Goal: Complete application form: Complete application form

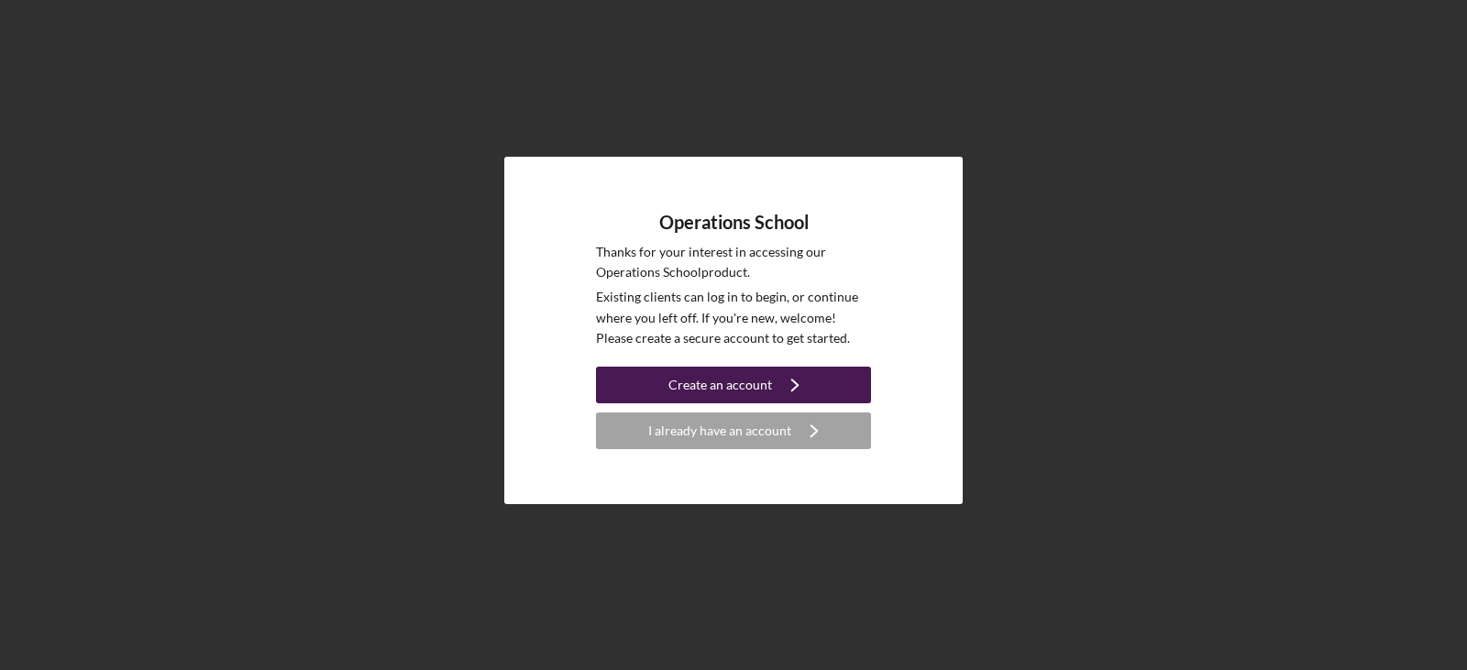
click at [713, 389] on div "Create an account" at bounding box center [721, 385] width 104 height 37
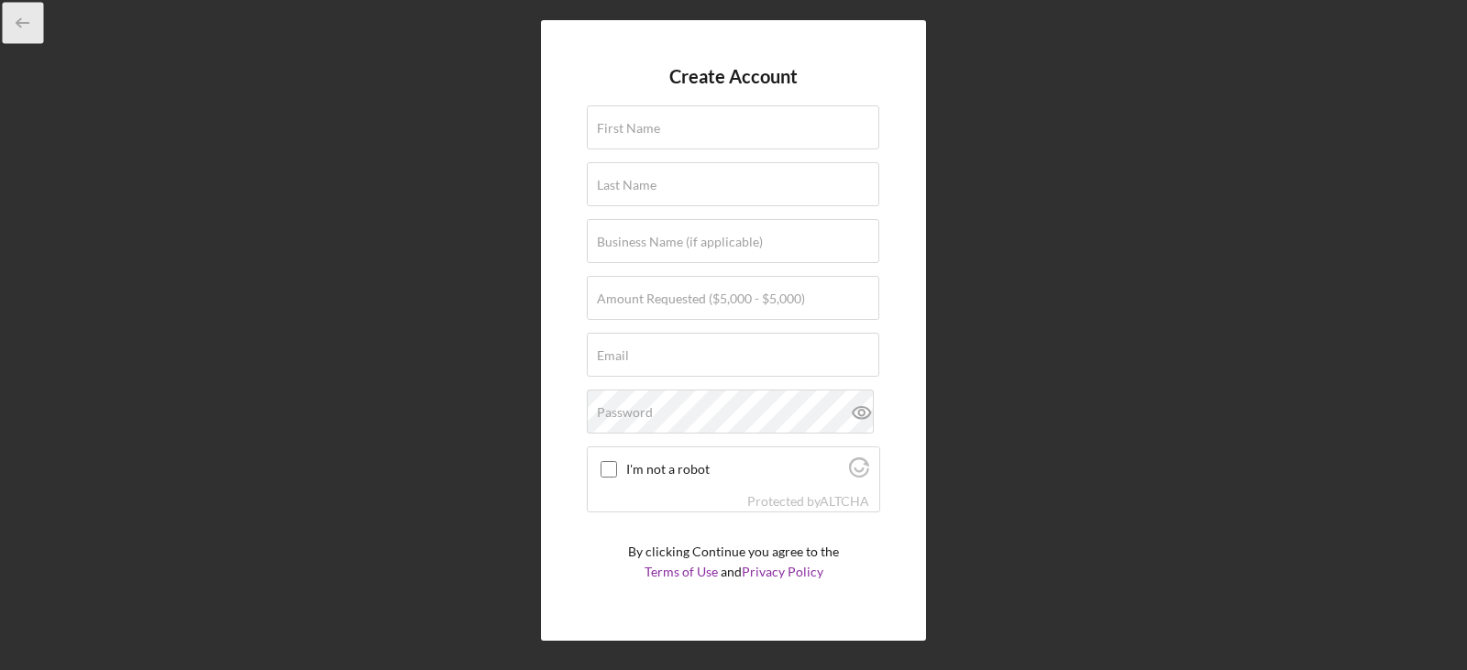
click at [34, 28] on icon "button" at bounding box center [23, 23] width 41 height 41
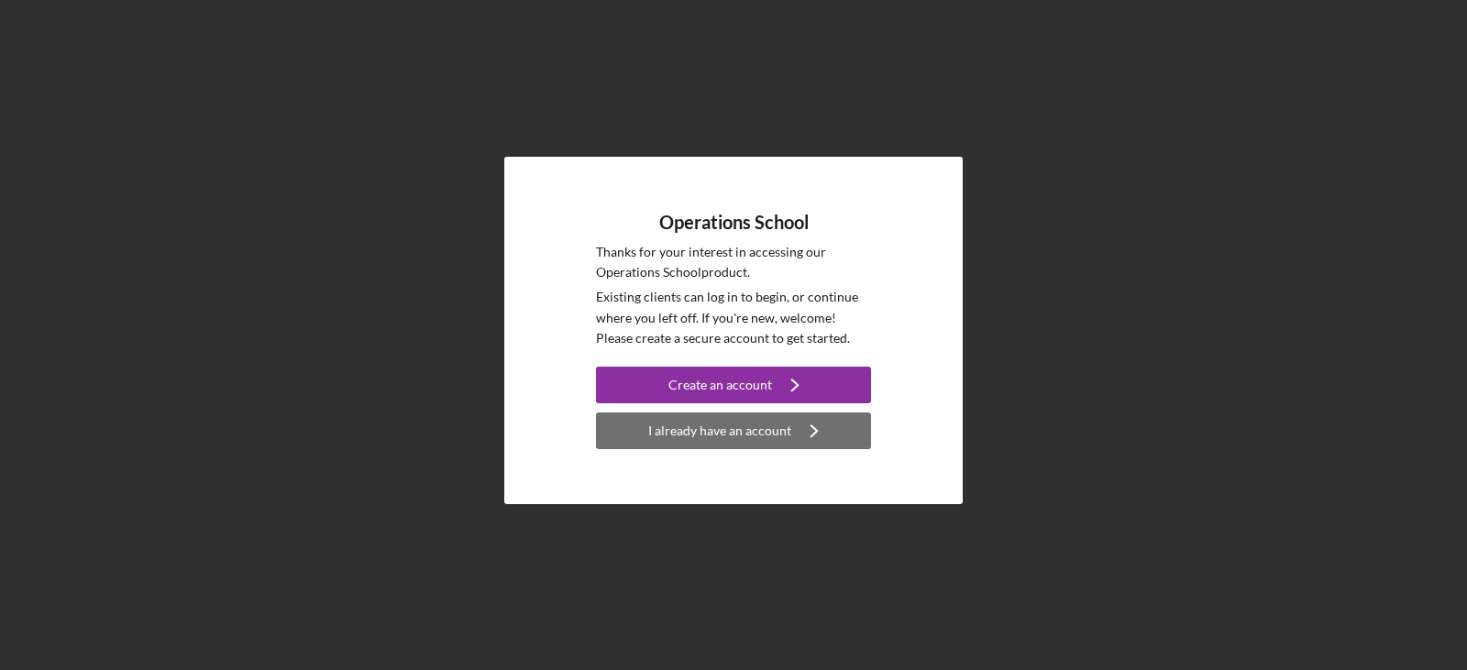
click at [743, 437] on div "I already have an account" at bounding box center [719, 431] width 143 height 37
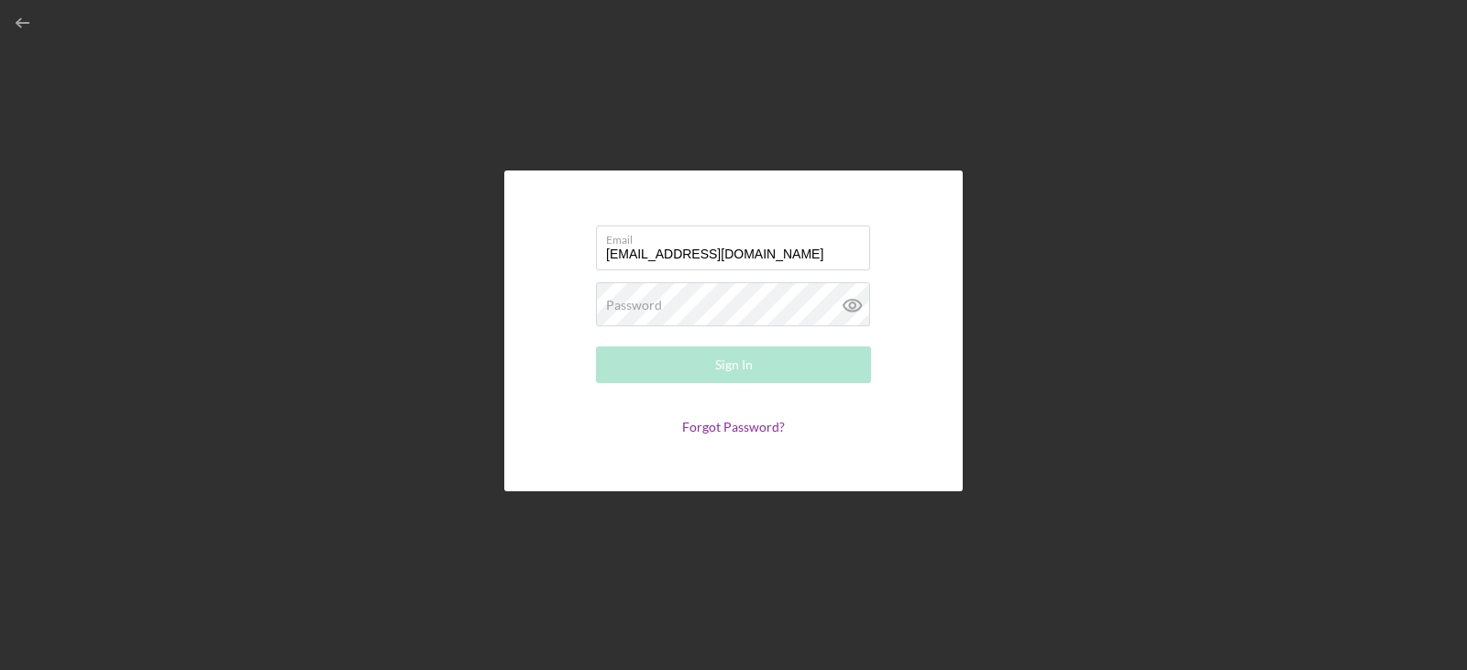
type input "[EMAIL_ADDRESS][DOMAIN_NAME]"
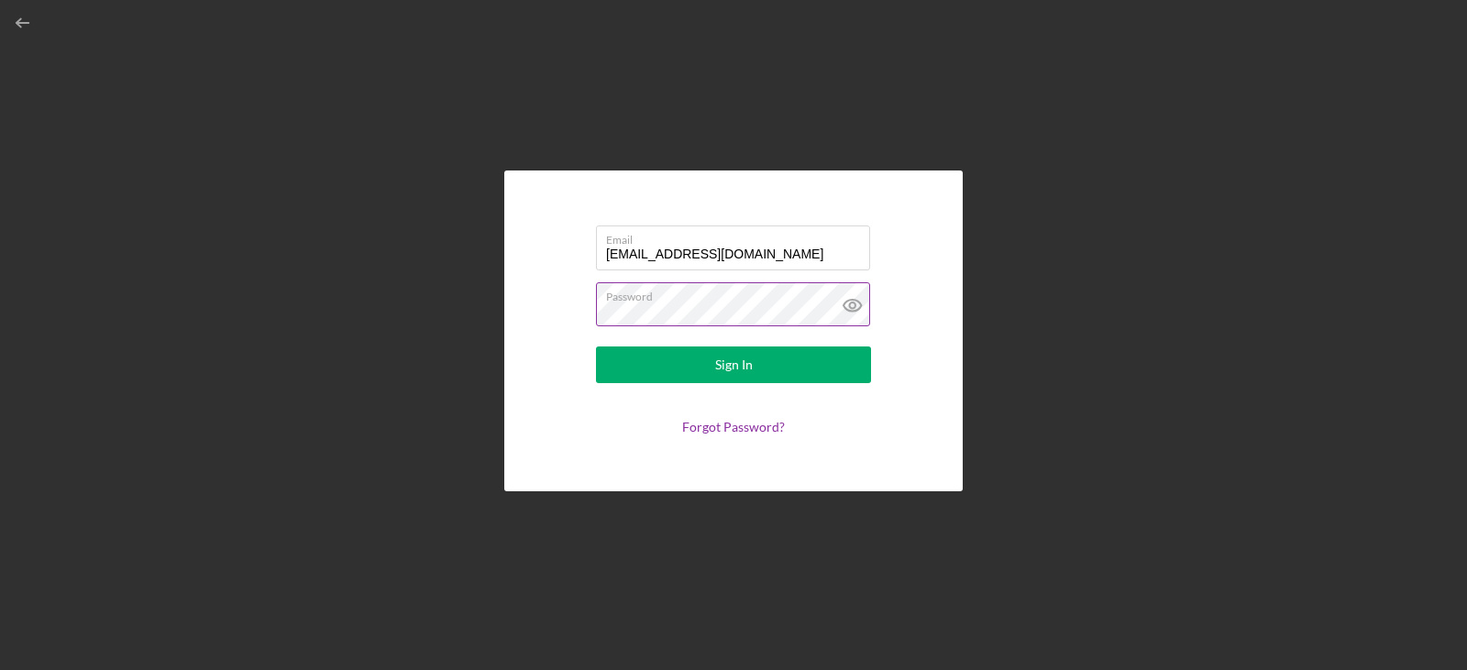
click at [846, 304] on icon at bounding box center [853, 305] width 46 height 46
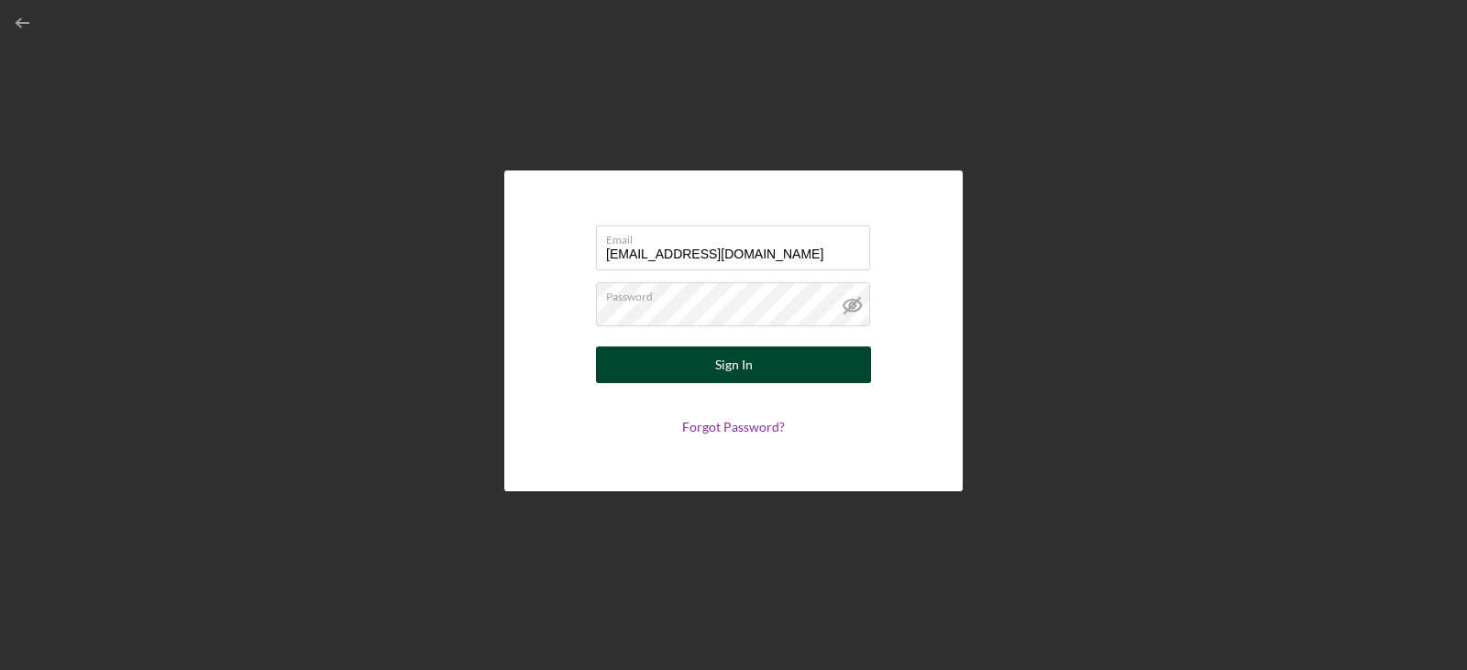
click at [691, 371] on button "Sign In" at bounding box center [733, 365] width 275 height 37
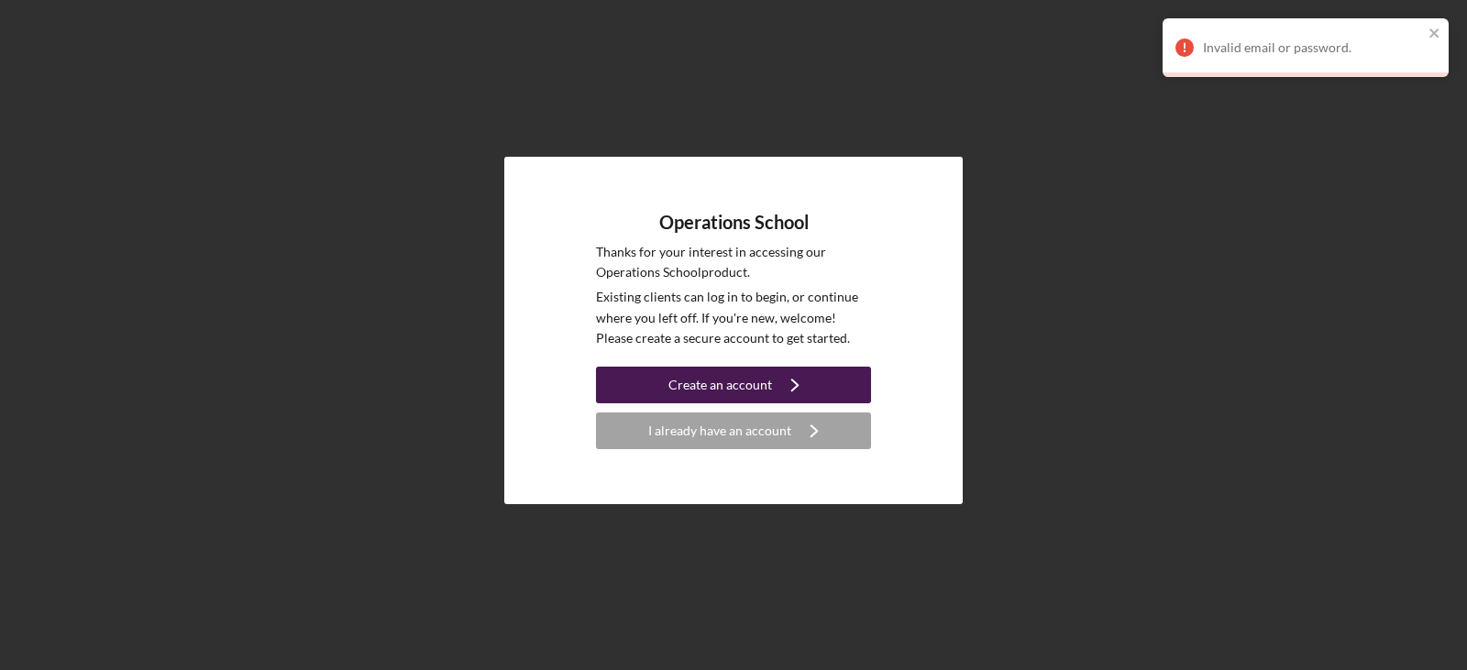
click at [795, 377] on icon "Icon/Navigate" at bounding box center [795, 385] width 46 height 46
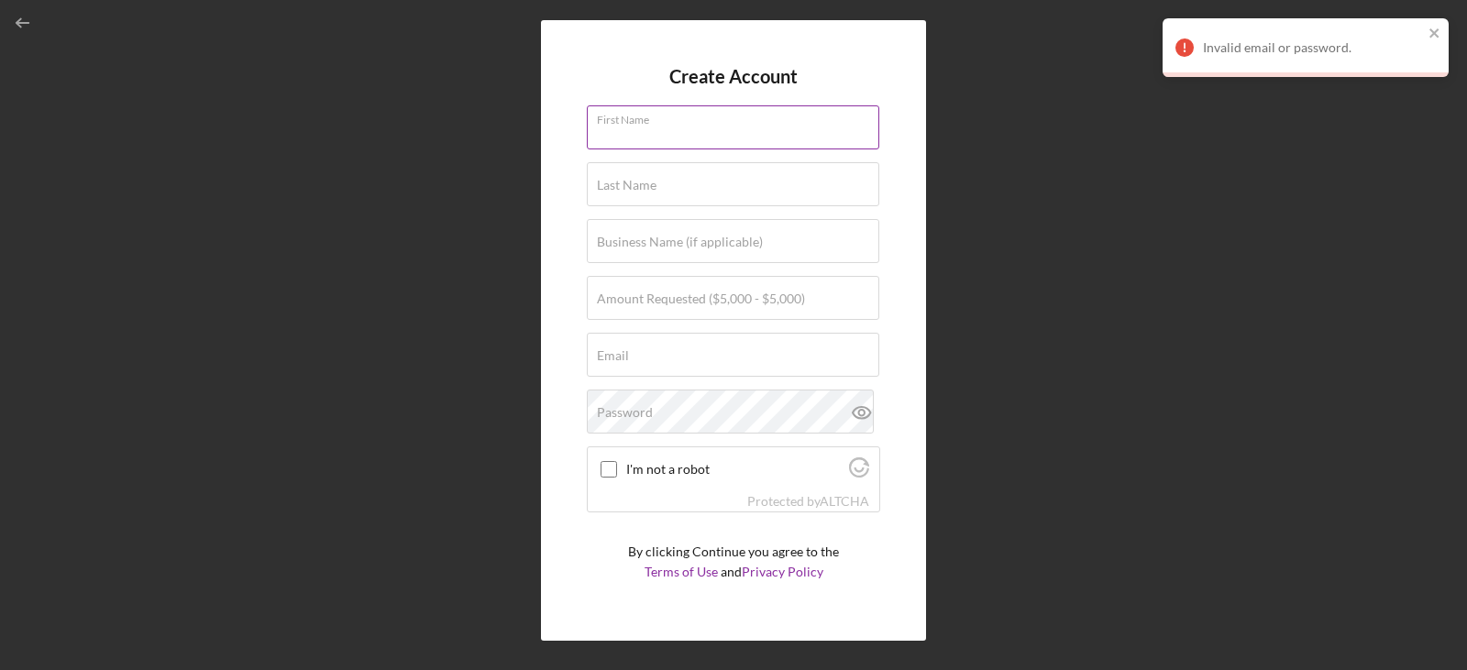
click at [743, 125] on div "First Name" at bounding box center [733, 128] width 293 height 46
type input "[PERSON_NAME]"
type input "Smiley"
type input "[EMAIL_ADDRESS][DOMAIN_NAME]"
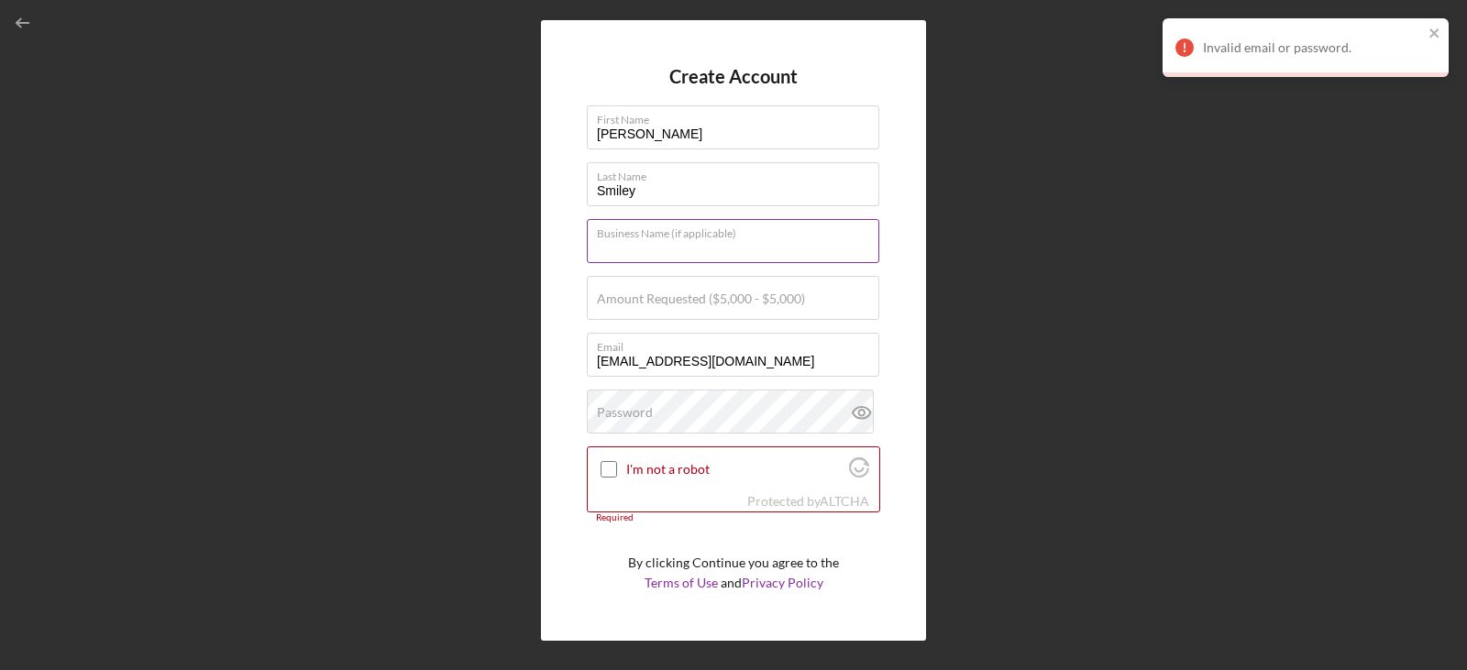
click at [743, 254] on input "Business Name (if applicable)" at bounding box center [733, 241] width 293 height 44
type input "Strategic Wealth Consulting LLC"
click at [760, 292] on label "Amount Requested ($5,000 - $5,000)" at bounding box center [701, 299] width 208 height 15
click at [760, 291] on input "Amount Requested ($5,000 - $5,000)" at bounding box center [733, 298] width 293 height 44
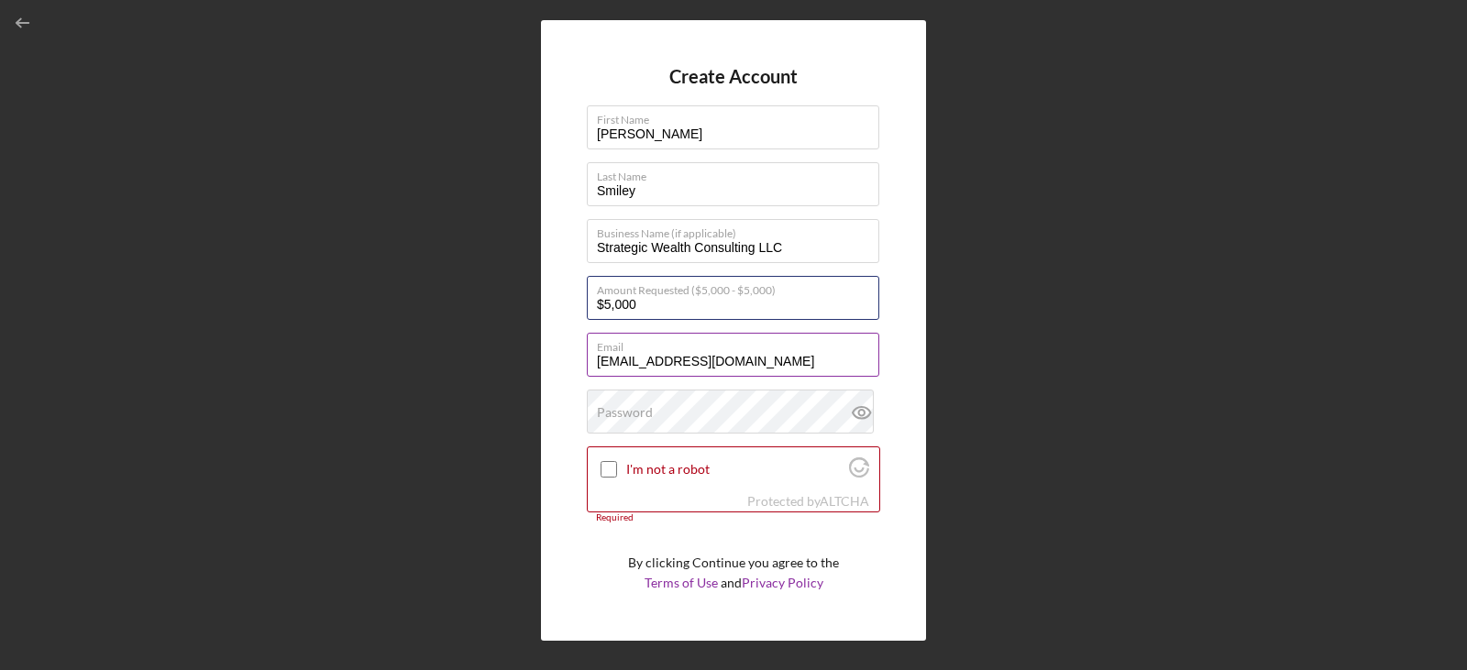
type input "$5,000"
drag, startPoint x: 800, startPoint y: 361, endPoint x: 536, endPoint y: 355, distance: 264.2
click at [536, 355] on div "Create Account First Name [PERSON_NAME] Last Name [PERSON_NAME] Business Name (…" at bounding box center [733, 330] width 1449 height 661
type input "[EMAIL_ADDRESS][DOMAIN_NAME]"
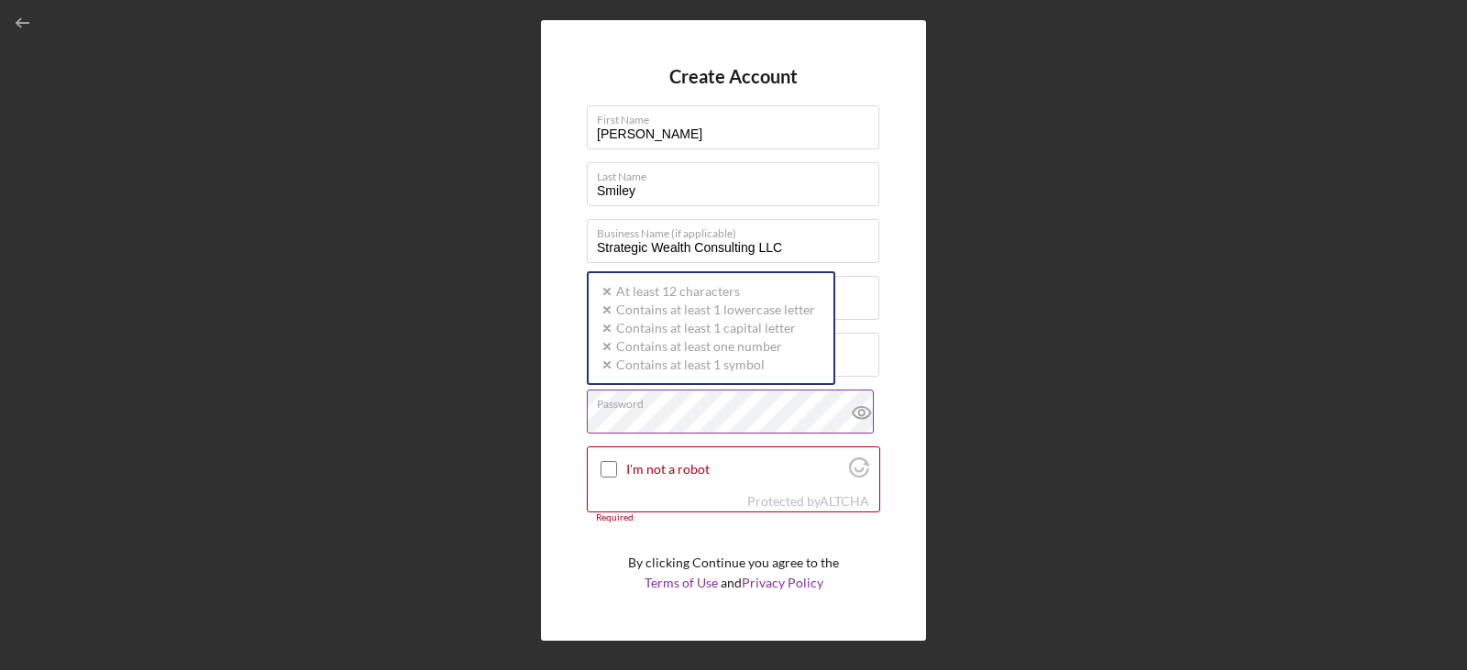
click at [695, 405] on div "Password Icon/icon-validation-no At least 12 characters Icon/icon-validation-no…" at bounding box center [733, 413] width 293 height 46
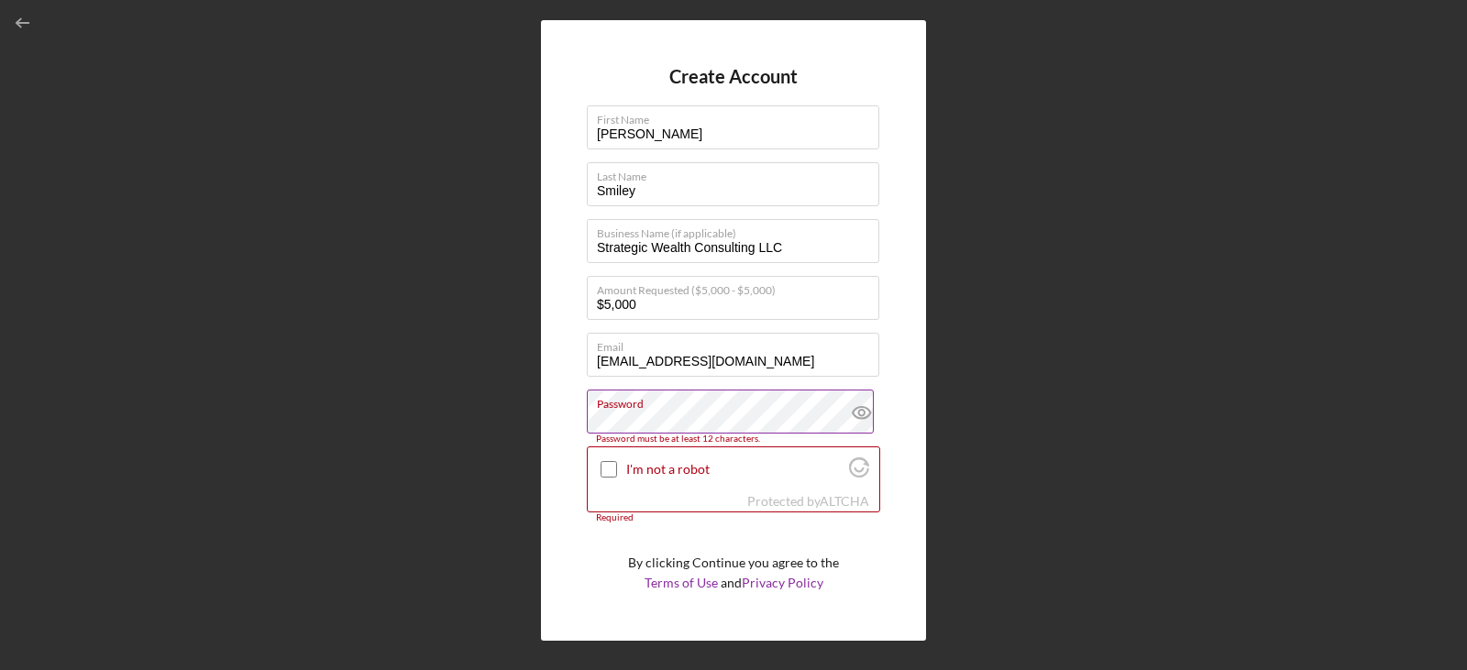
click at [858, 412] on icon at bounding box center [861, 413] width 6 height 6
click at [615, 467] on input "I'm not a robot" at bounding box center [609, 469] width 17 height 17
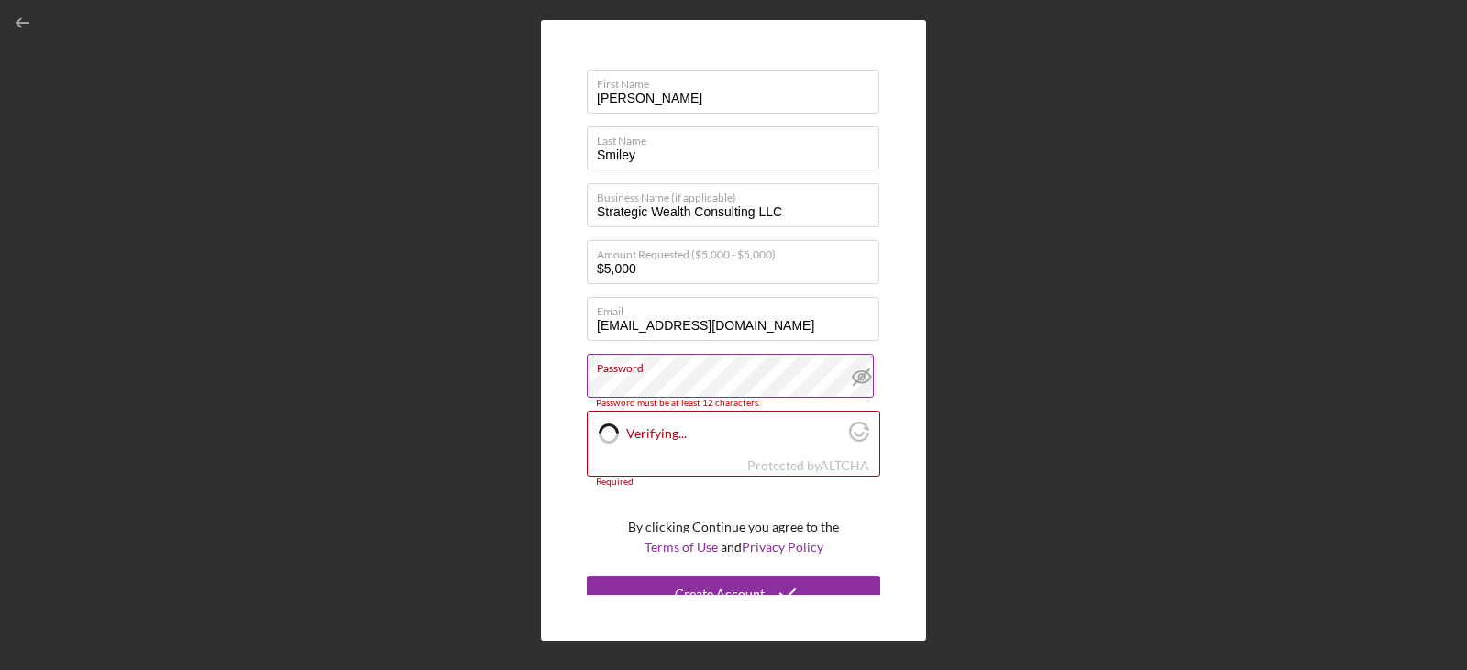
checkbox input "true"
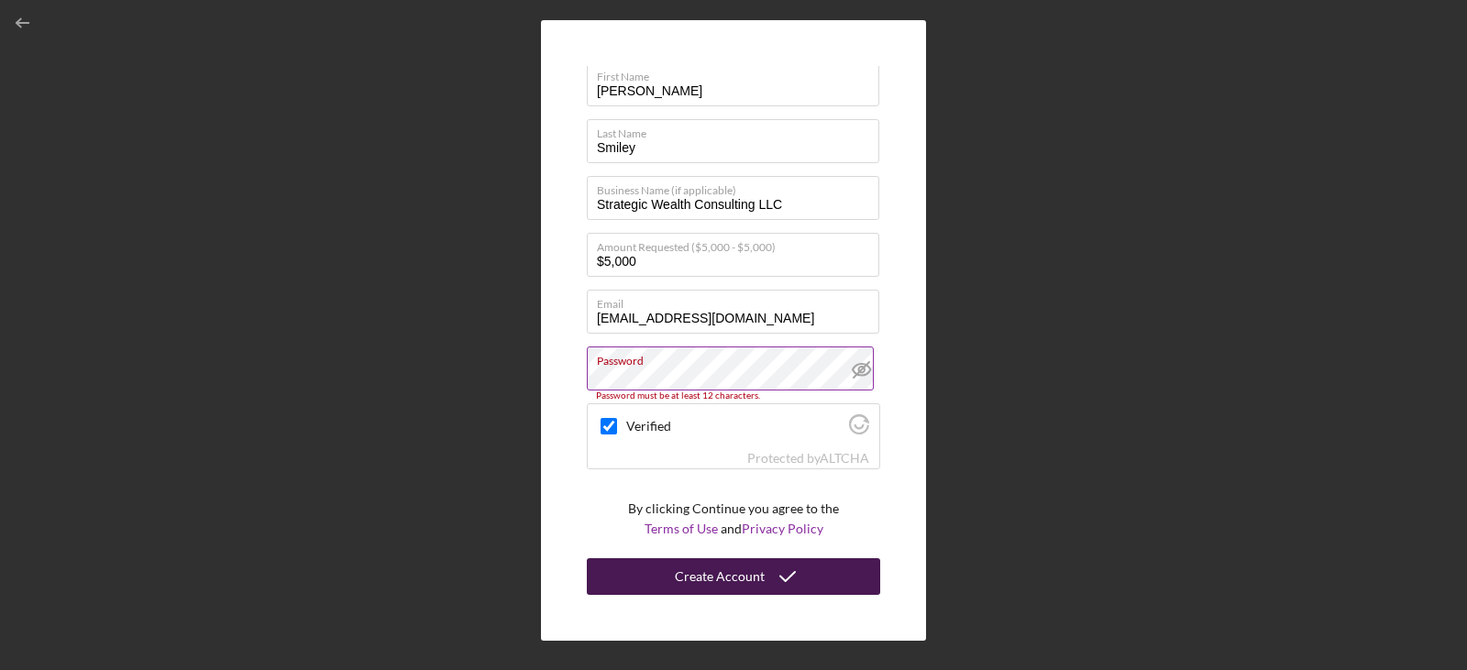
click at [799, 569] on icon "submit" at bounding box center [788, 577] width 46 height 46
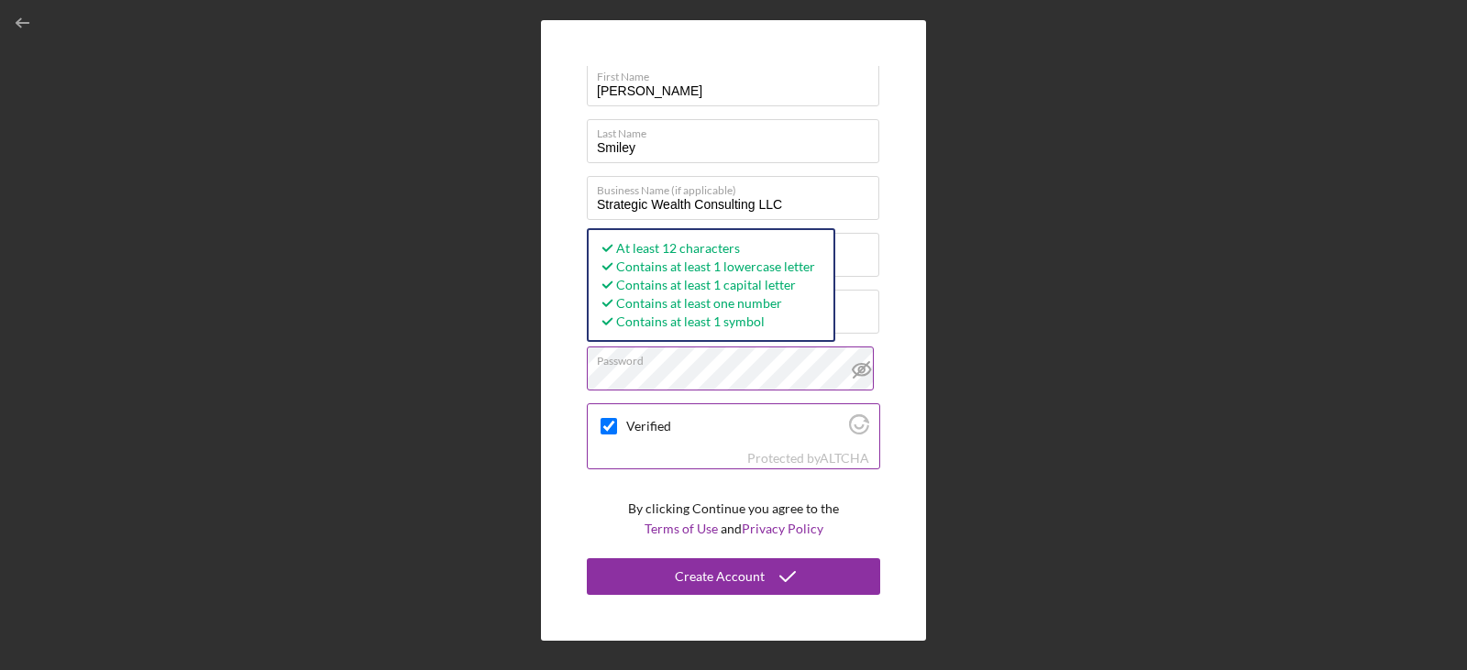
click at [815, 404] on div "Verified Protected by [PERSON_NAME]" at bounding box center [733, 436] width 293 height 66
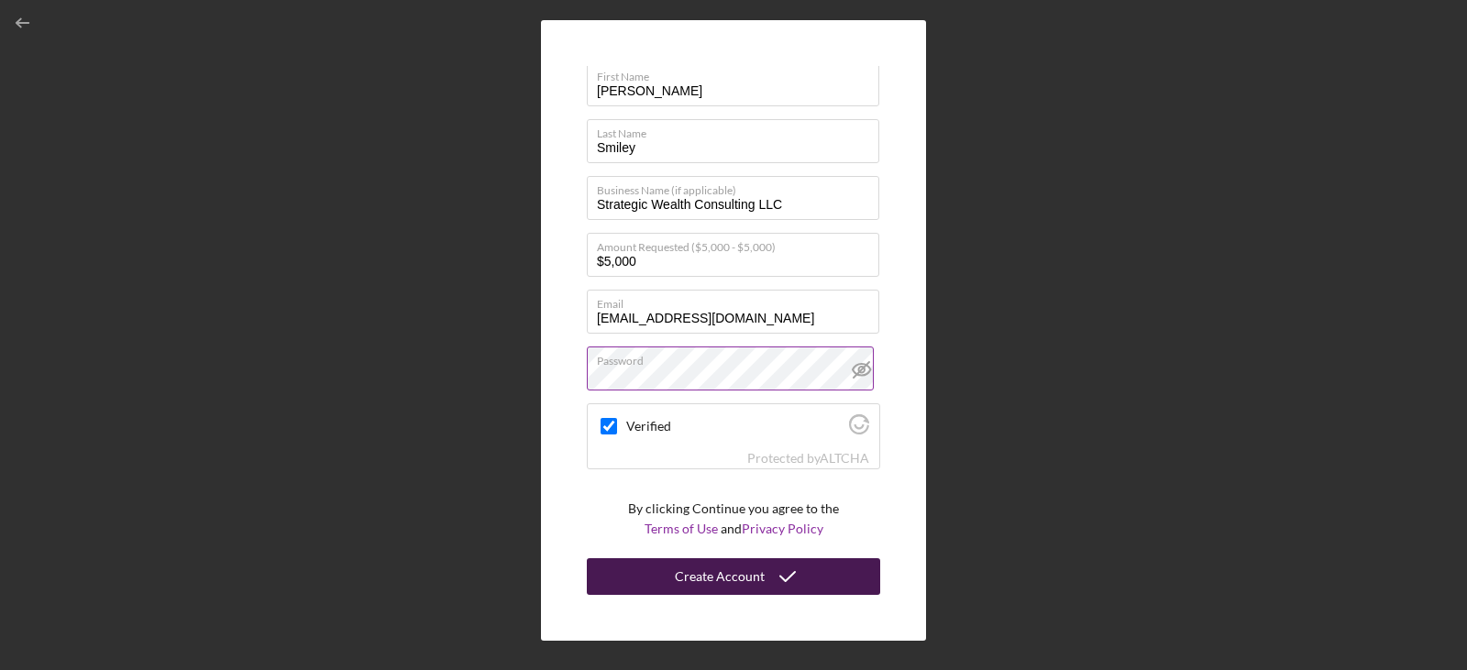
click at [743, 586] on div "Create Account" at bounding box center [720, 576] width 90 height 37
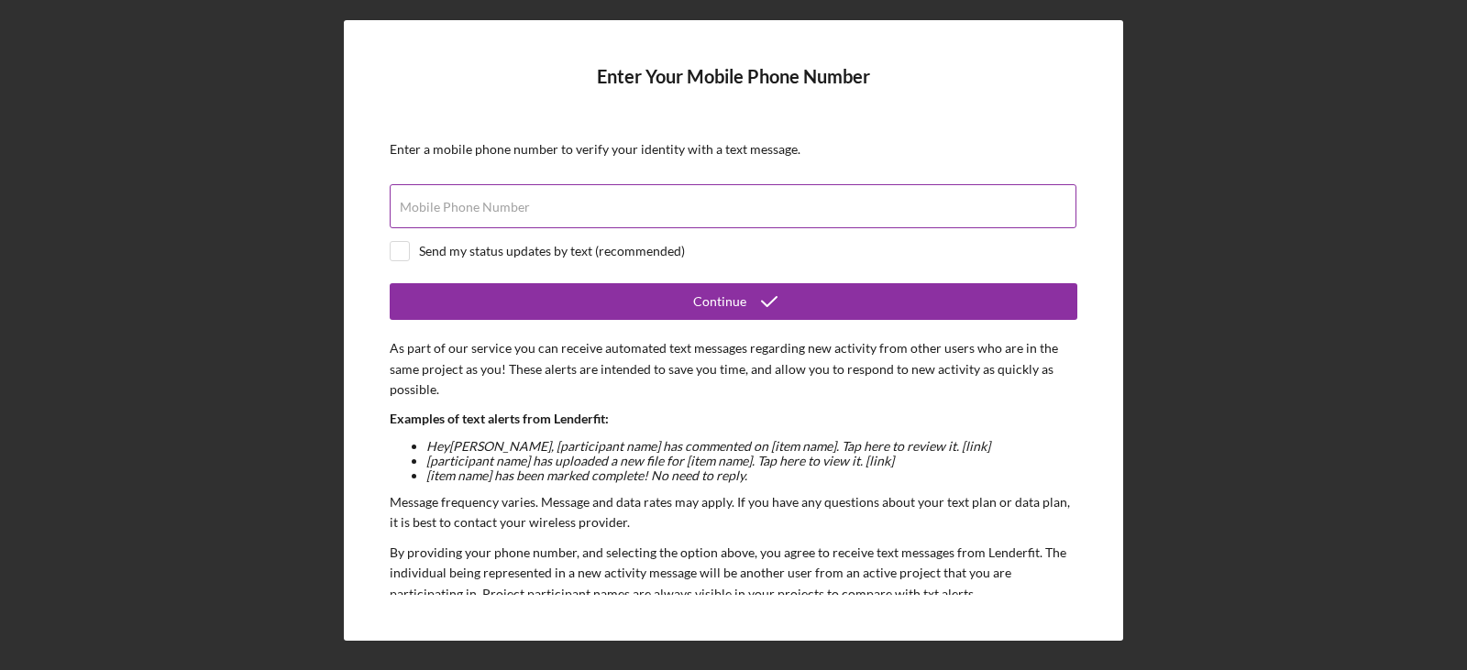
click at [527, 211] on input "Mobile Phone Number" at bounding box center [733, 206] width 687 height 44
type input "[PHONE_NUMBER]"
click at [384, 251] on div "Enter Your Mobile Phone Number Enter a mobile phone number to verify your ident…" at bounding box center [733, 330] width 779 height 621
click at [396, 257] on input "checkbox" at bounding box center [400, 251] width 18 height 18
checkbox input "true"
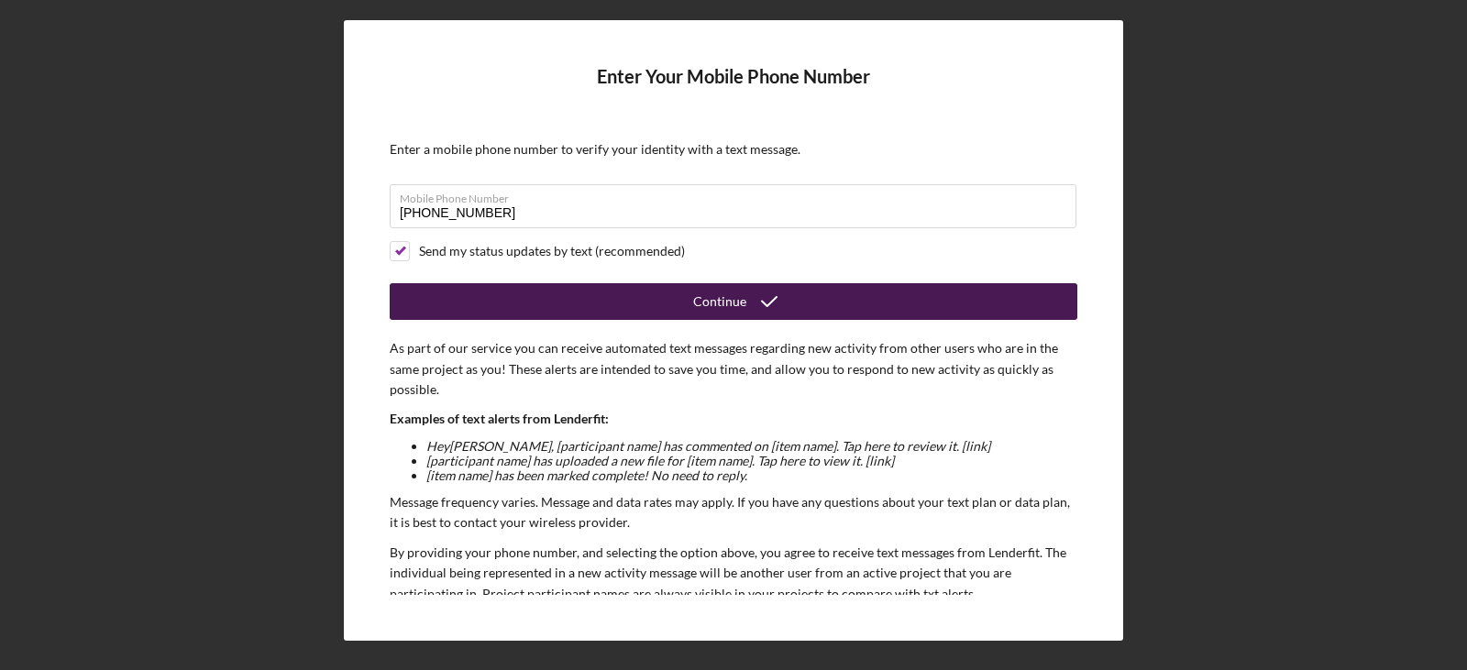
click at [702, 284] on div "Continue" at bounding box center [719, 301] width 53 height 37
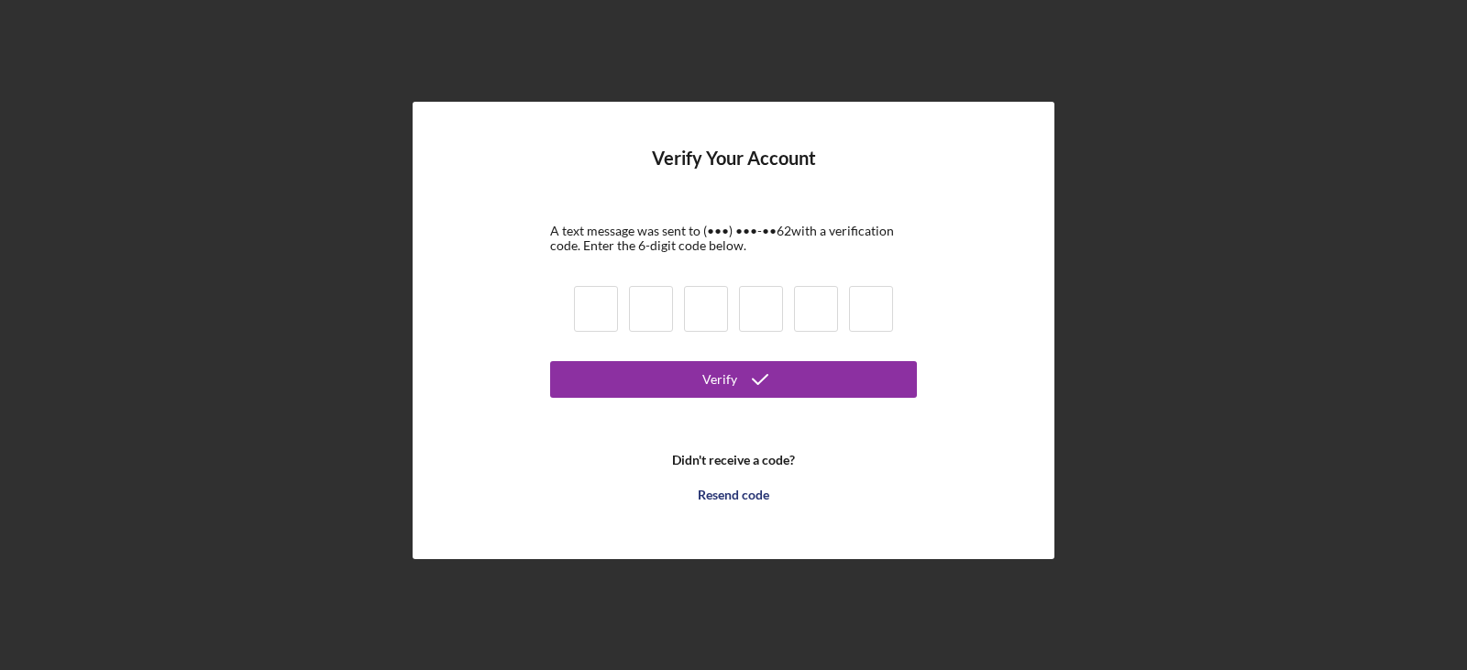
click at [624, 315] on div at bounding box center [734, 312] width 330 height 62
click at [589, 313] on input at bounding box center [596, 309] width 44 height 46
type input "3"
type input "7"
type input "3"
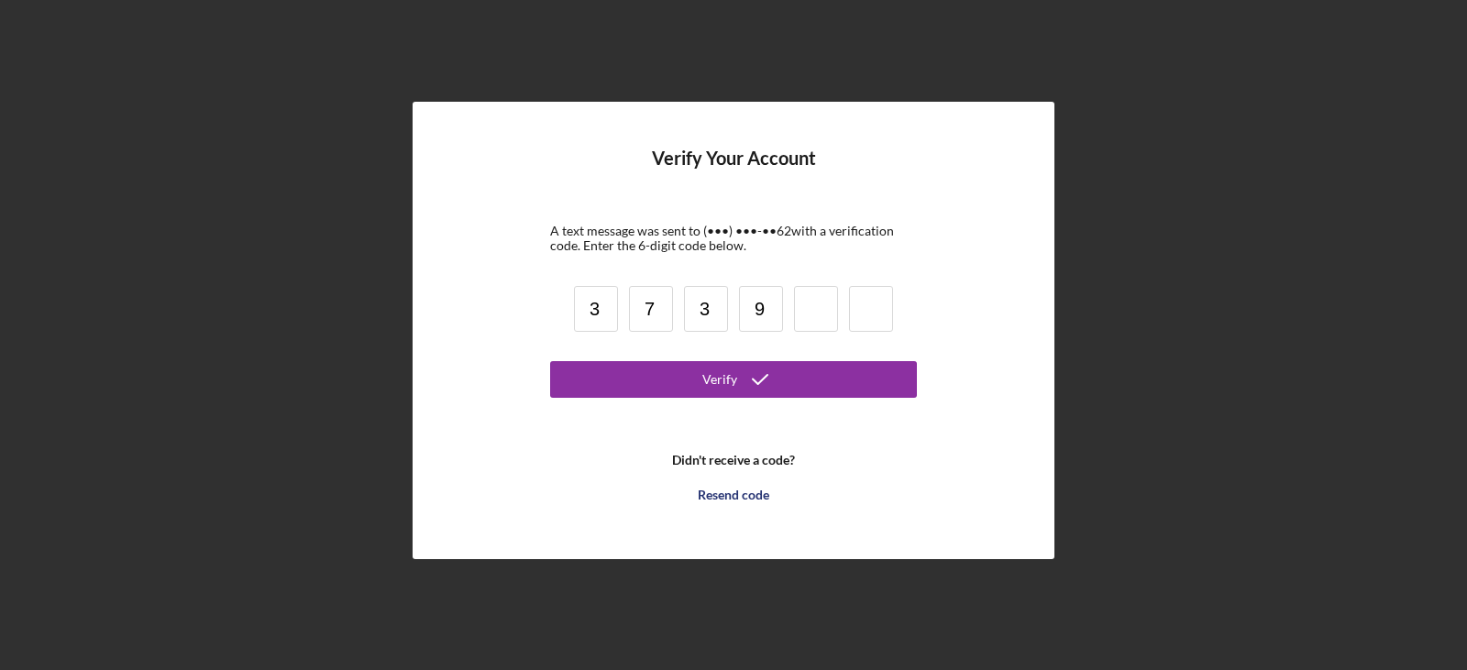
type input "9"
type input "0"
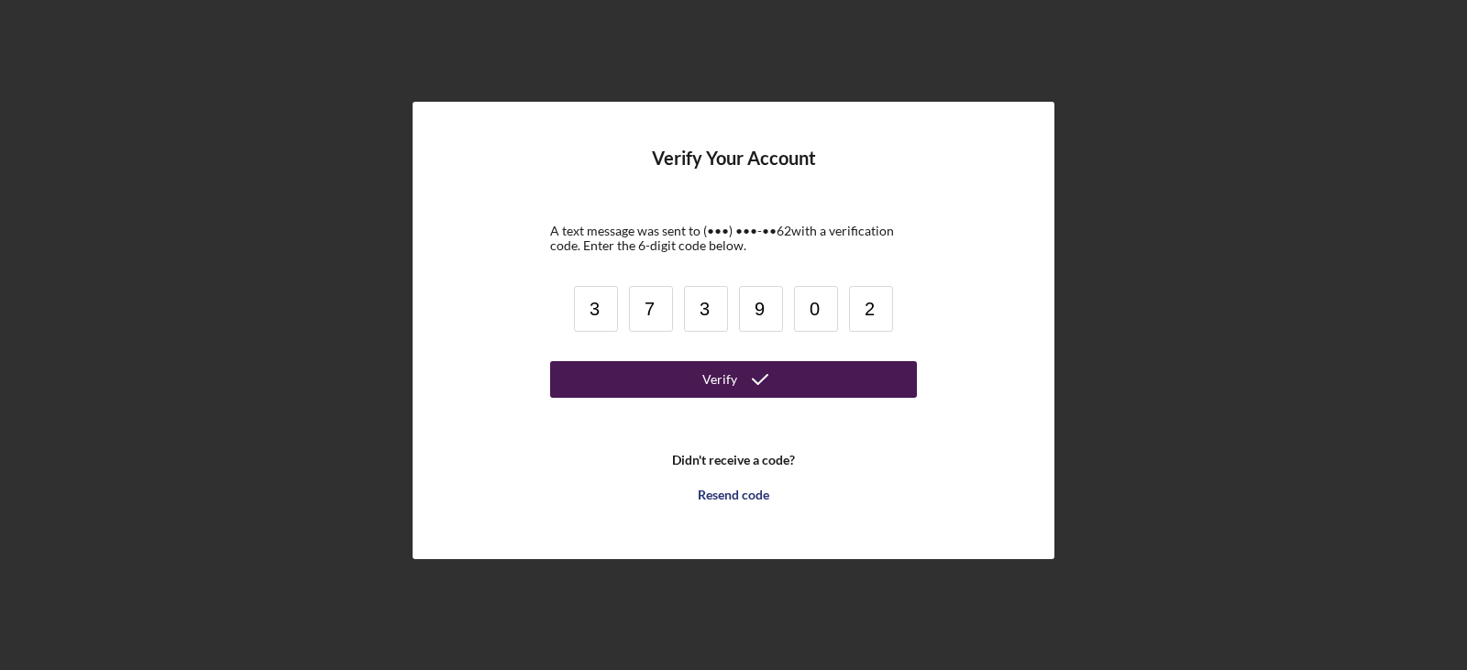
type input "2"
click at [724, 379] on div "Verify" at bounding box center [719, 379] width 35 height 37
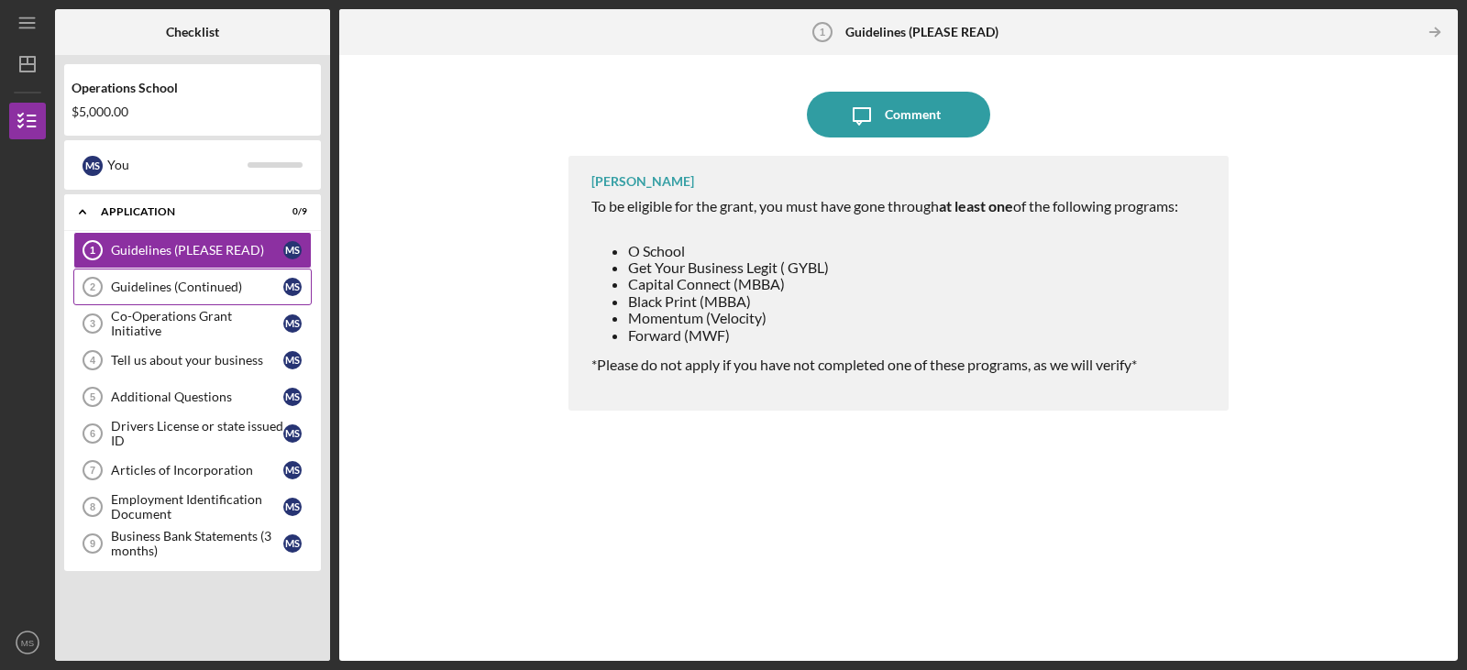
click at [180, 273] on link "Guidelines (Continued) 2 Guidelines (Continued) M S" at bounding box center [192, 287] width 238 height 37
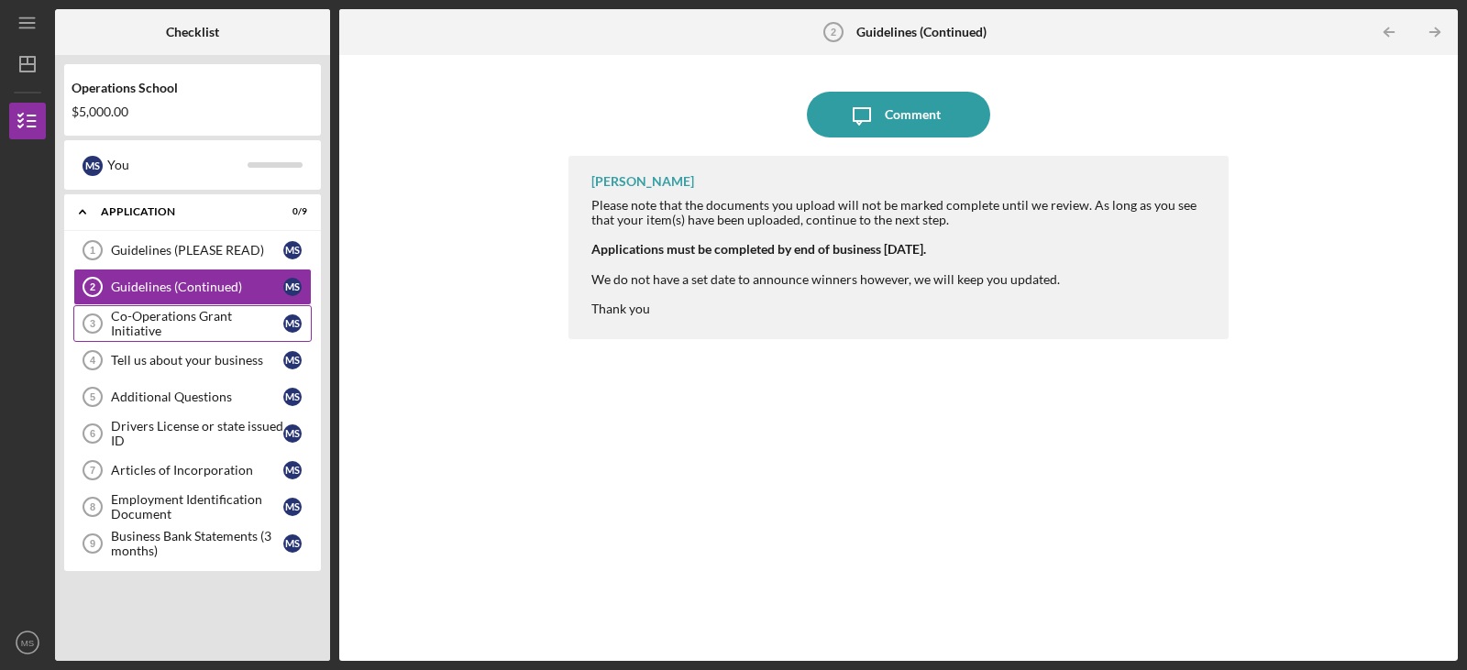
click at [137, 317] on div "Co-Operations Grant Initiative" at bounding box center [197, 323] width 172 height 29
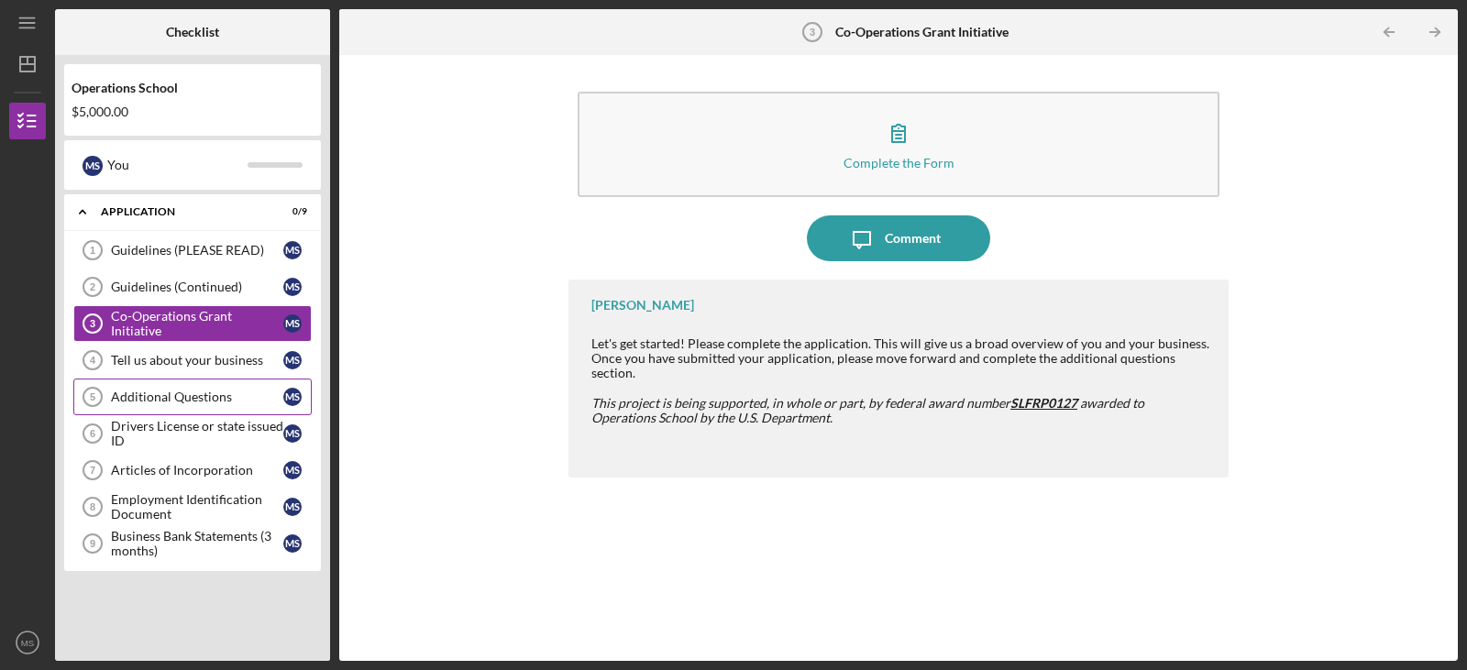
click at [160, 381] on link "Additional Questions 5 Additional Questions M S" at bounding box center [192, 397] width 238 height 37
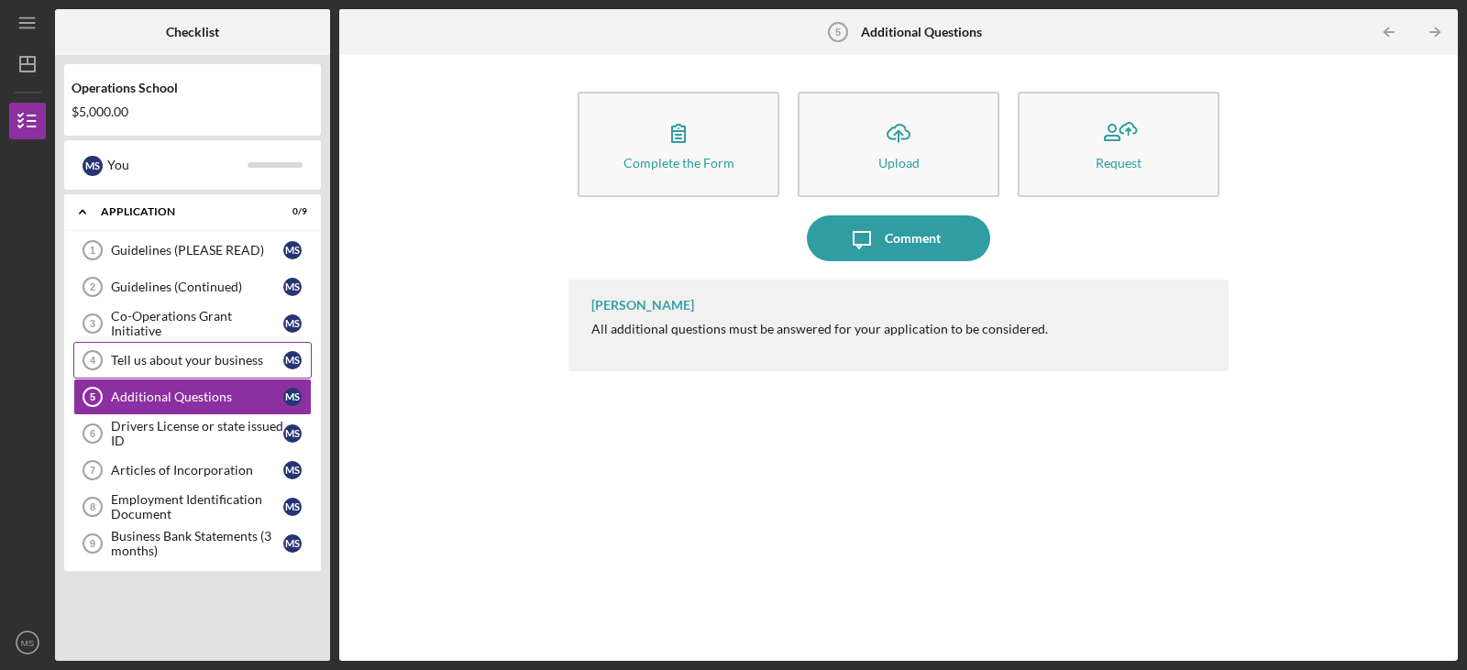
click at [165, 364] on div "Tell us about your business" at bounding box center [197, 360] width 172 height 15
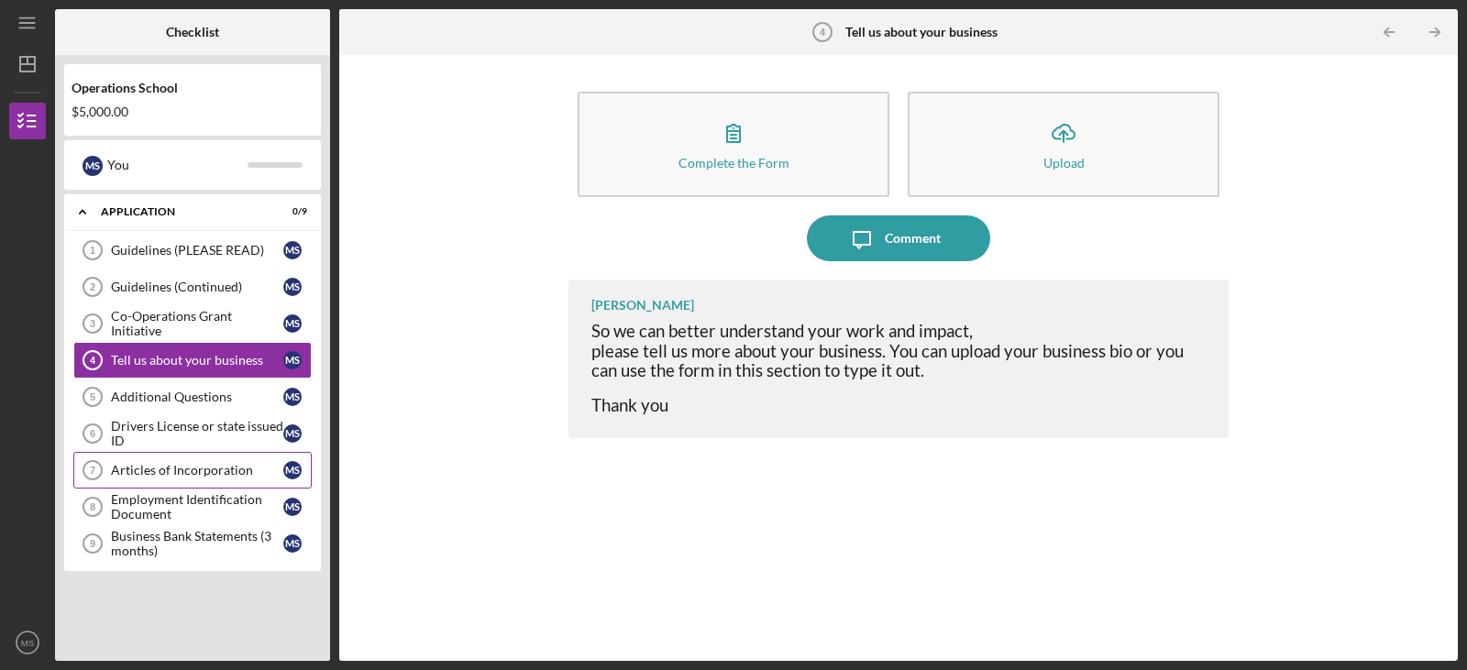
click at [127, 457] on link "Articles of Incorporation 7 Articles of Incorporation M S" at bounding box center [192, 470] width 238 height 37
